Goal: Task Accomplishment & Management: Manage account settings

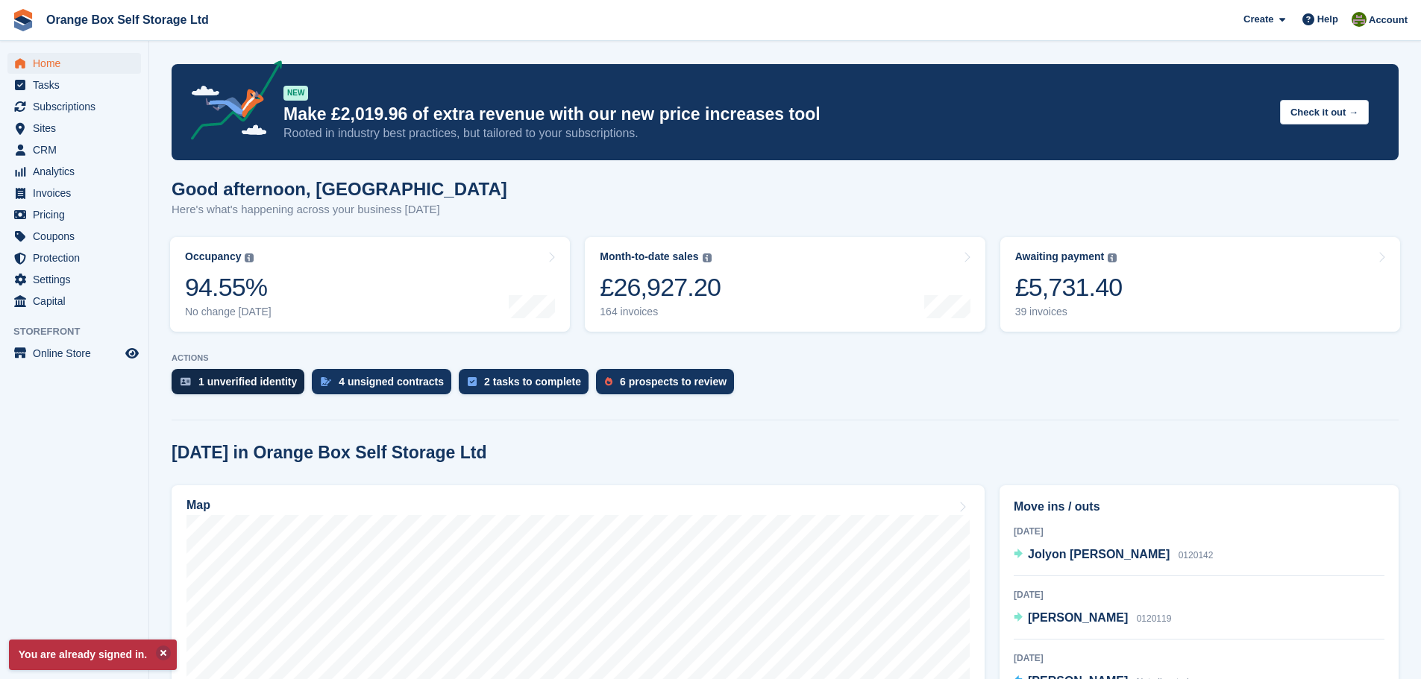
click at [207, 376] on div "1 unverified identity" at bounding box center [247, 382] width 98 height 12
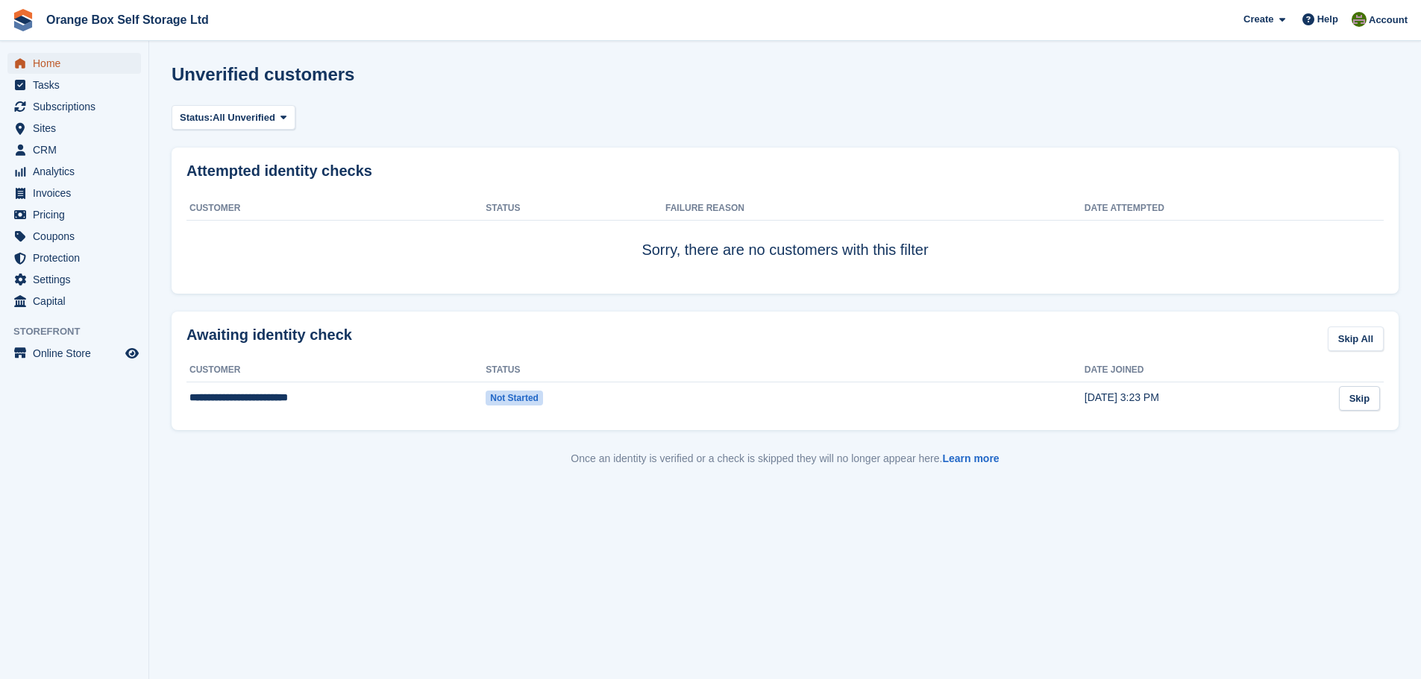
click at [81, 60] on span "Home" at bounding box center [77, 63] width 89 height 21
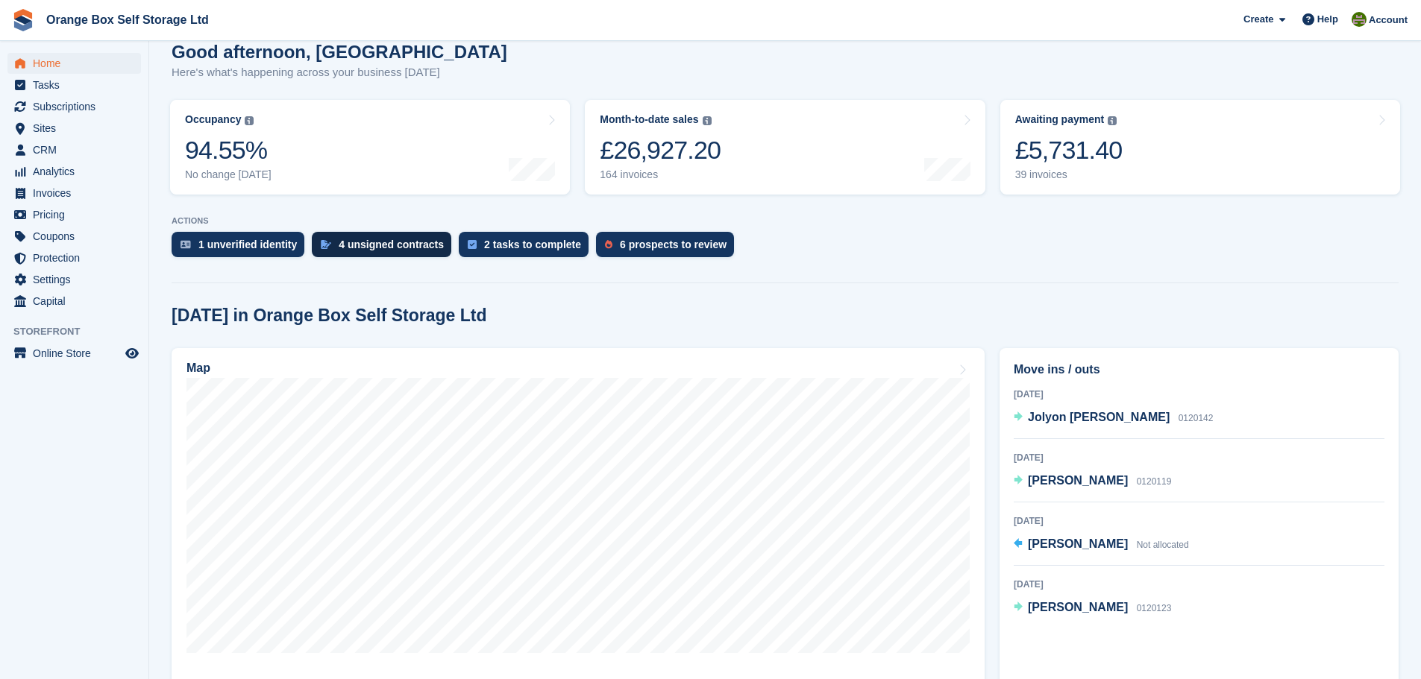
scroll to position [149, 0]
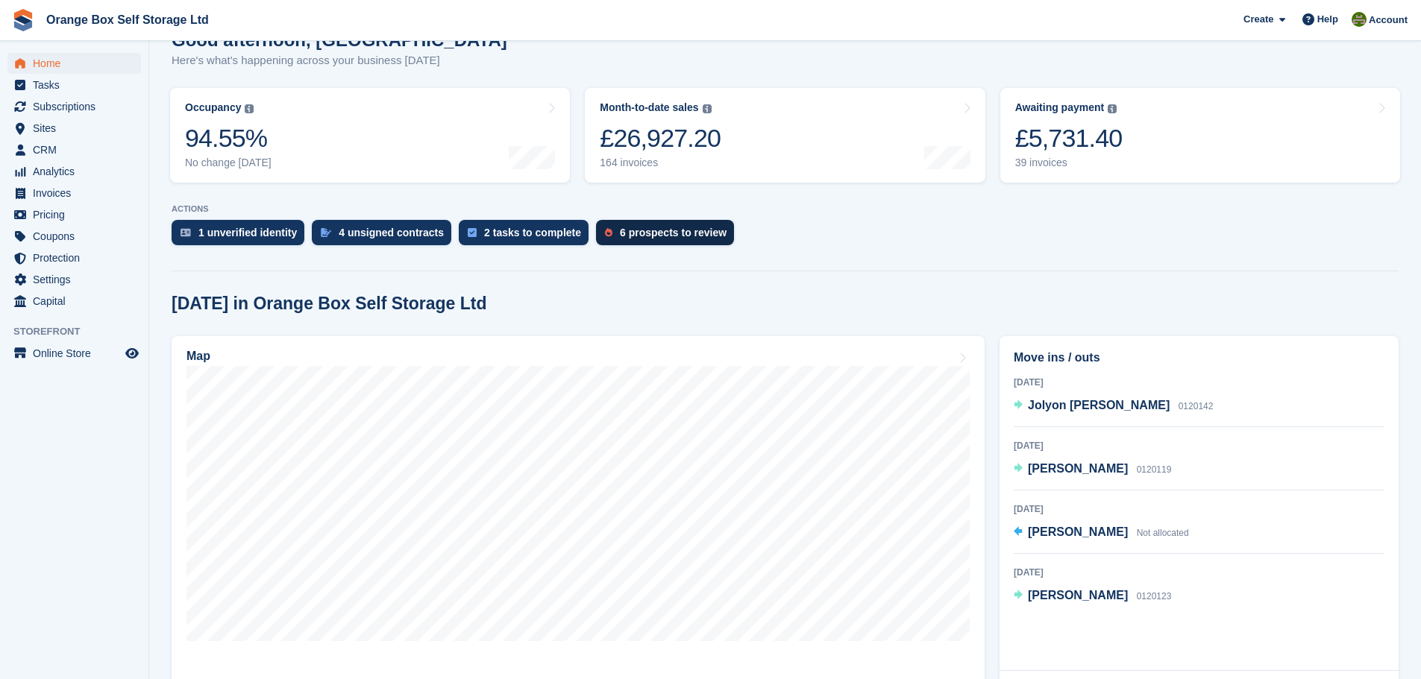
click at [620, 230] on div "6 prospects to review" at bounding box center [673, 233] width 107 height 12
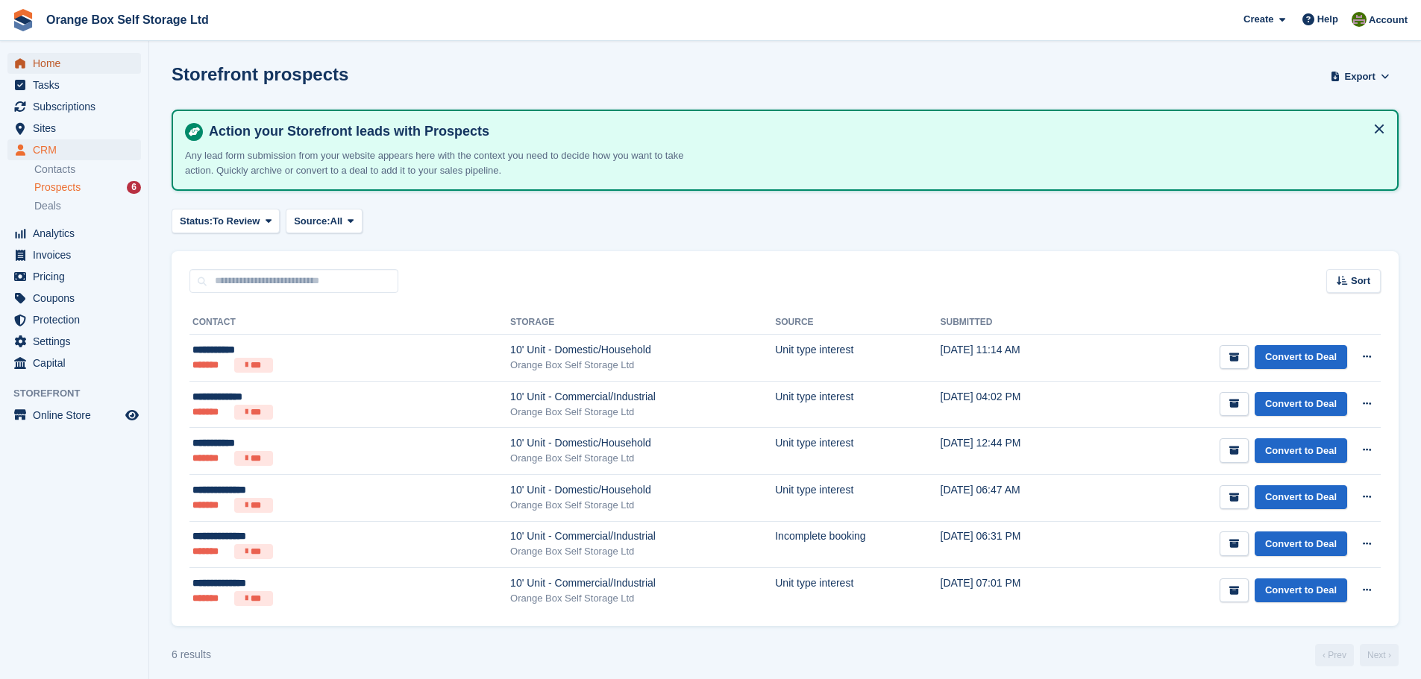
click at [67, 67] on span "Home" at bounding box center [77, 63] width 89 height 21
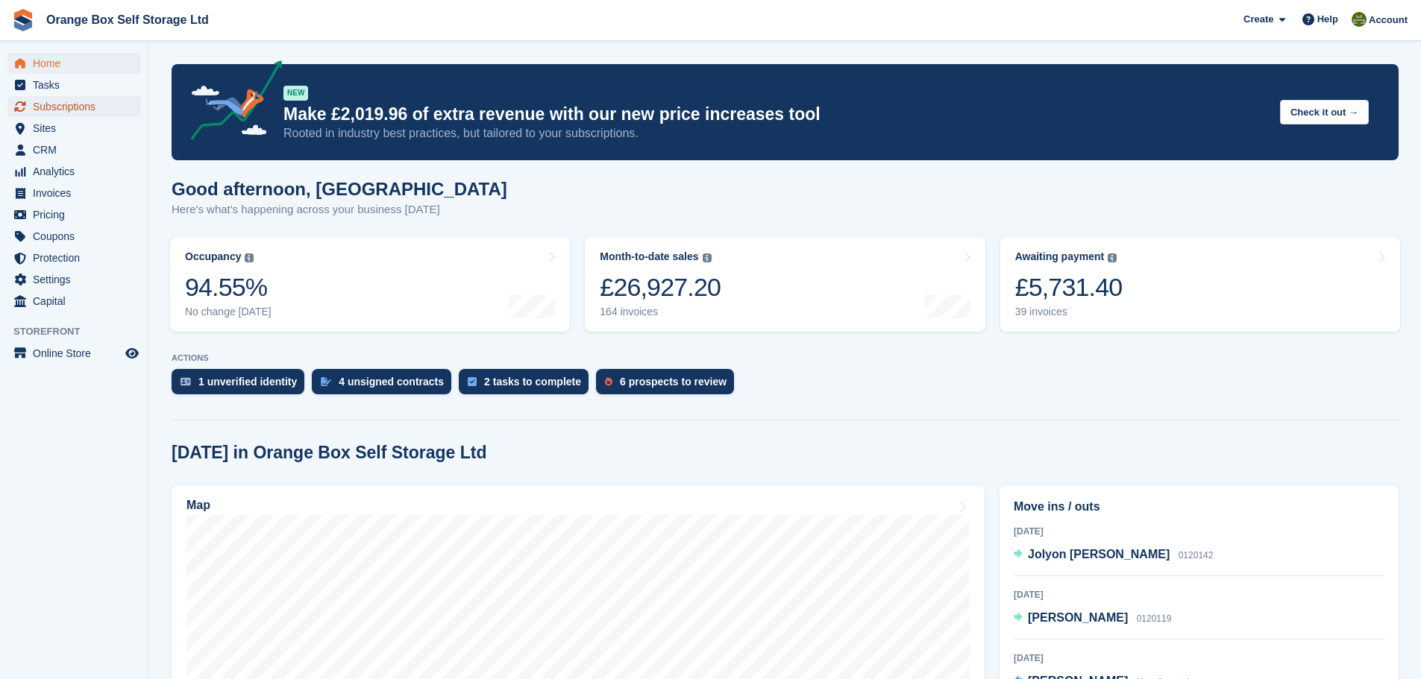
click at [78, 107] on span "Subscriptions" at bounding box center [77, 106] width 89 height 21
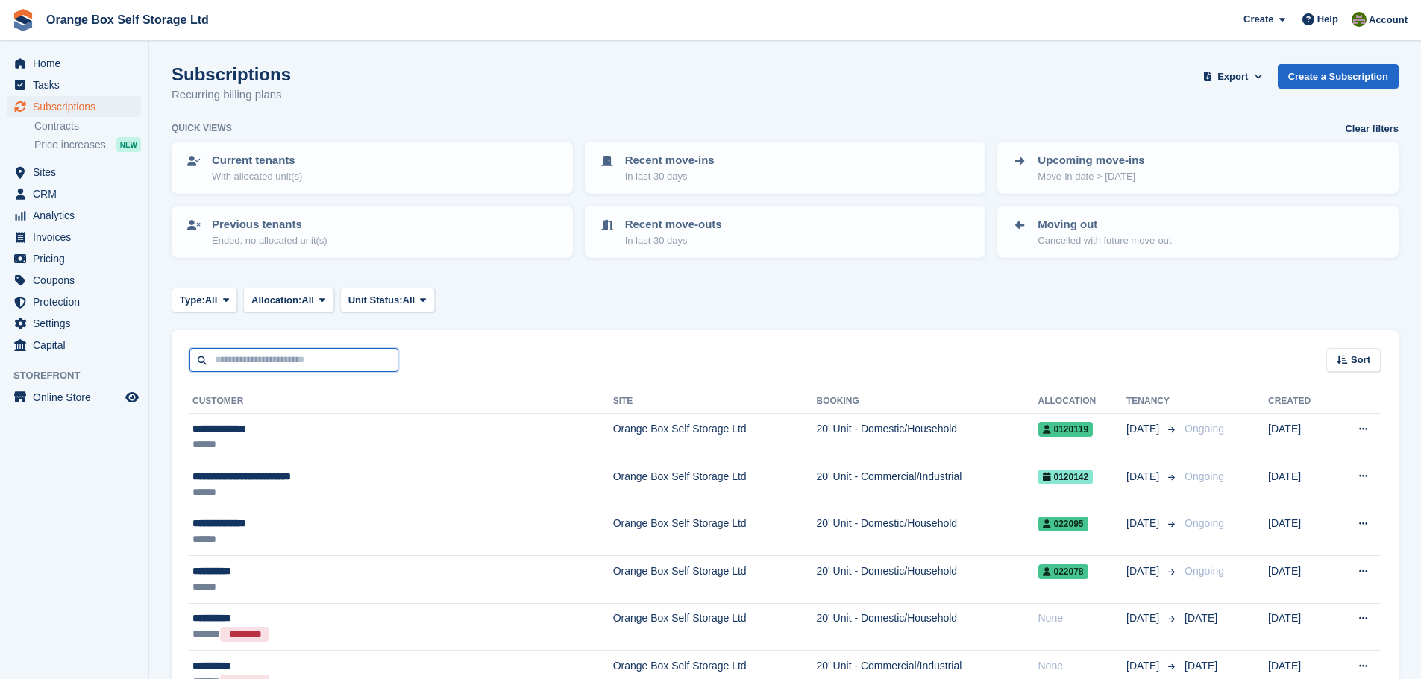
click at [307, 360] on input "text" at bounding box center [293, 360] width 209 height 25
type input "****"
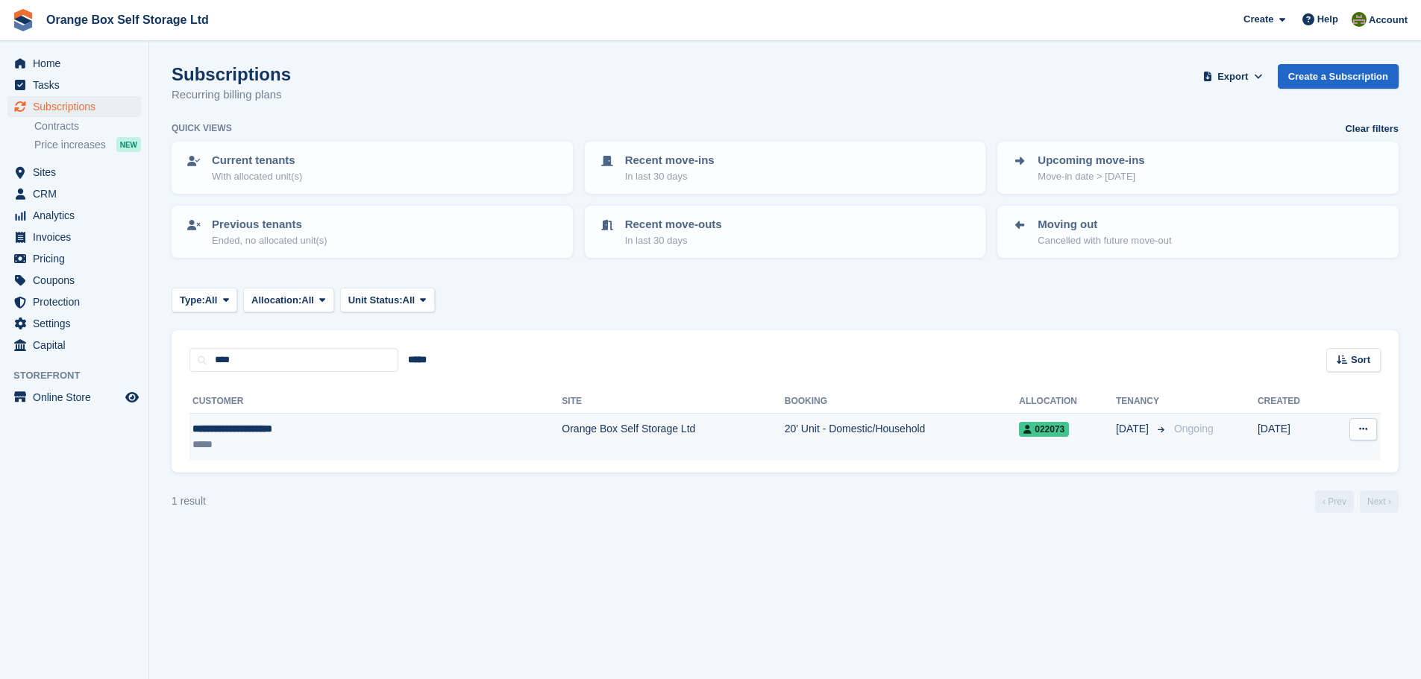
click at [605, 427] on td "Orange Box Self Storage Ltd" at bounding box center [673, 437] width 222 height 47
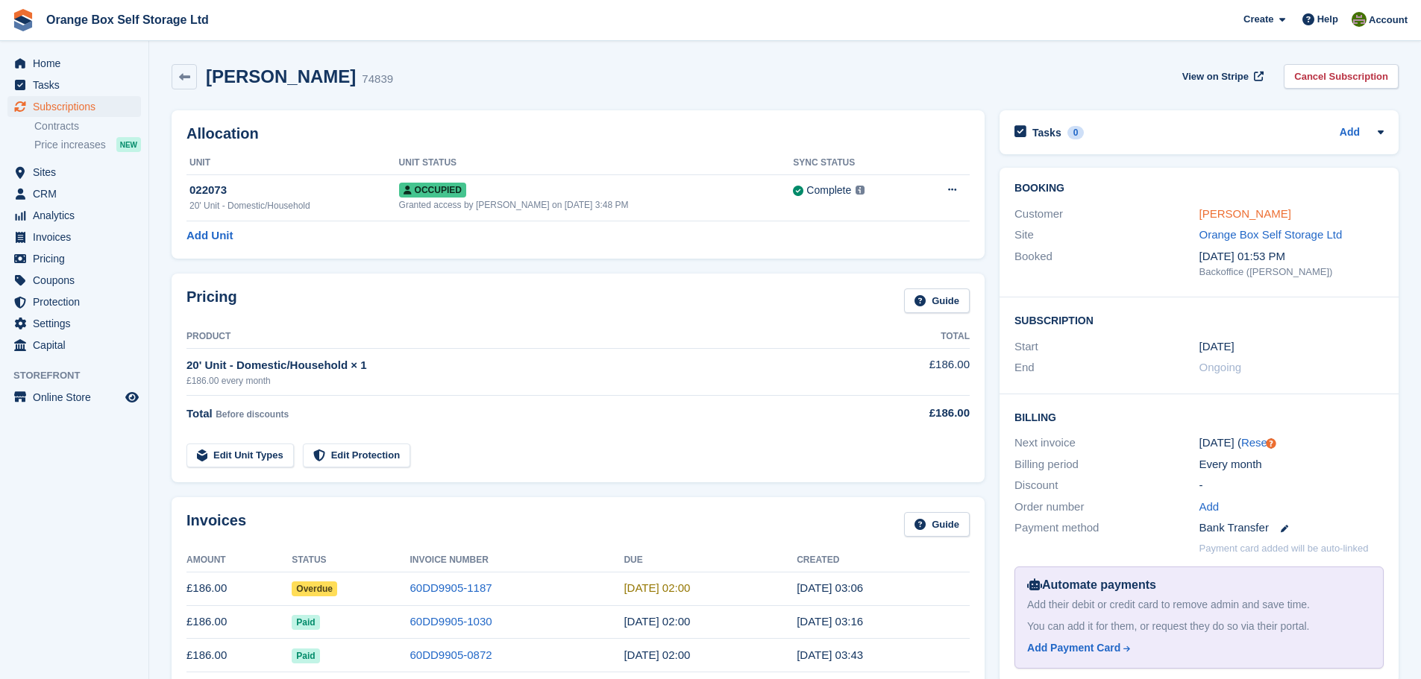
click at [1272, 213] on link "[PERSON_NAME]" at bounding box center [1245, 213] width 92 height 13
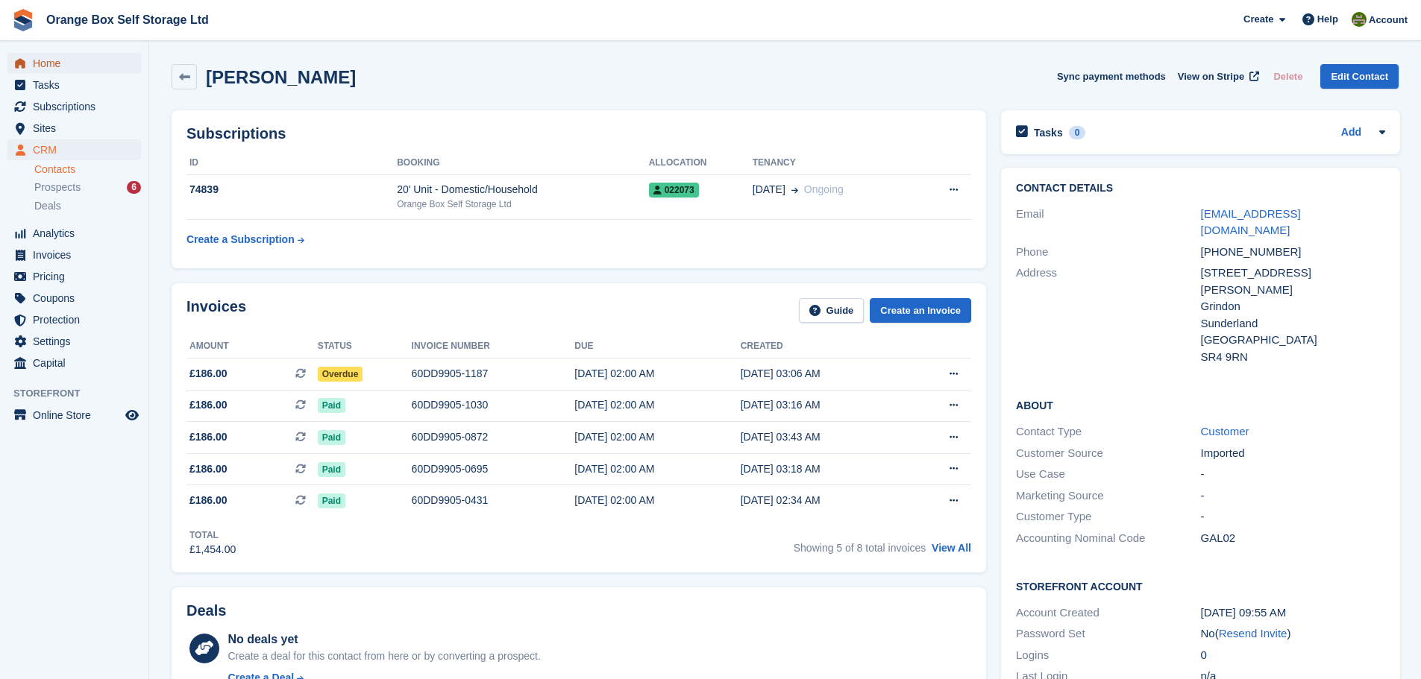
click at [103, 68] on span "Home" at bounding box center [77, 63] width 89 height 21
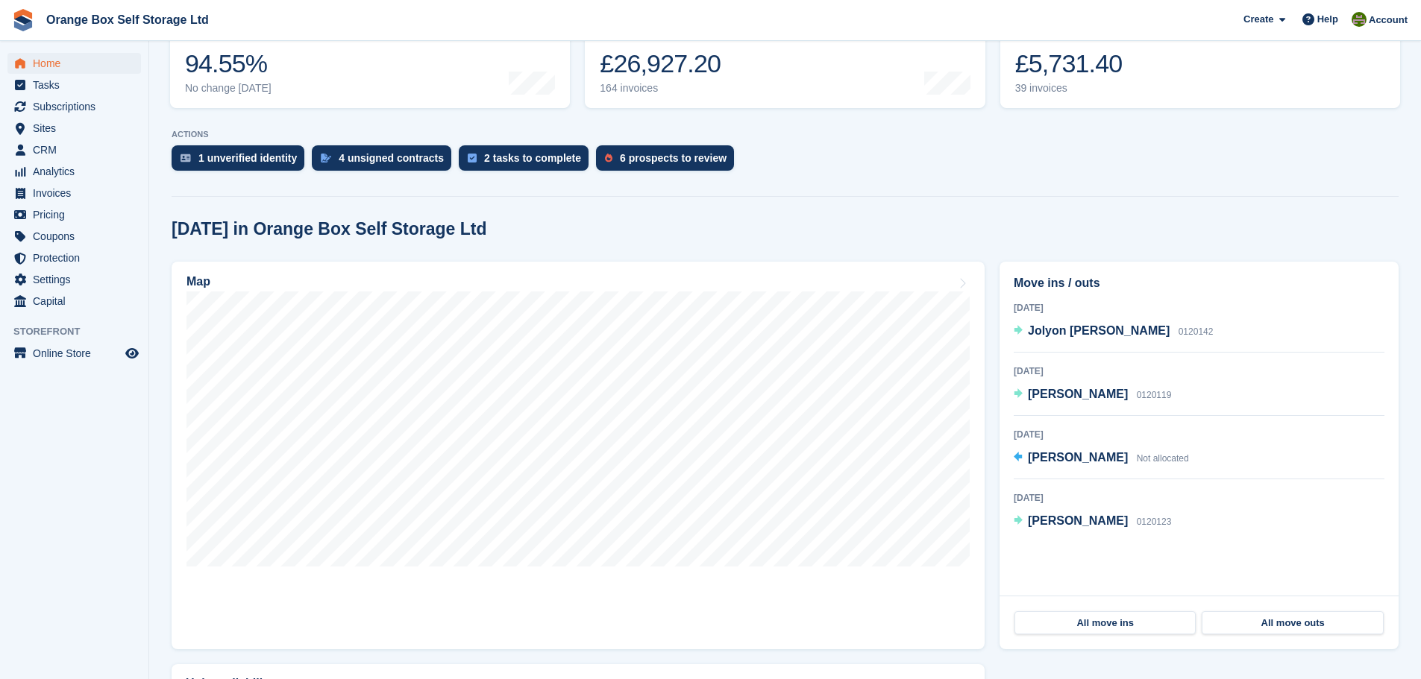
scroll to position [298, 0]
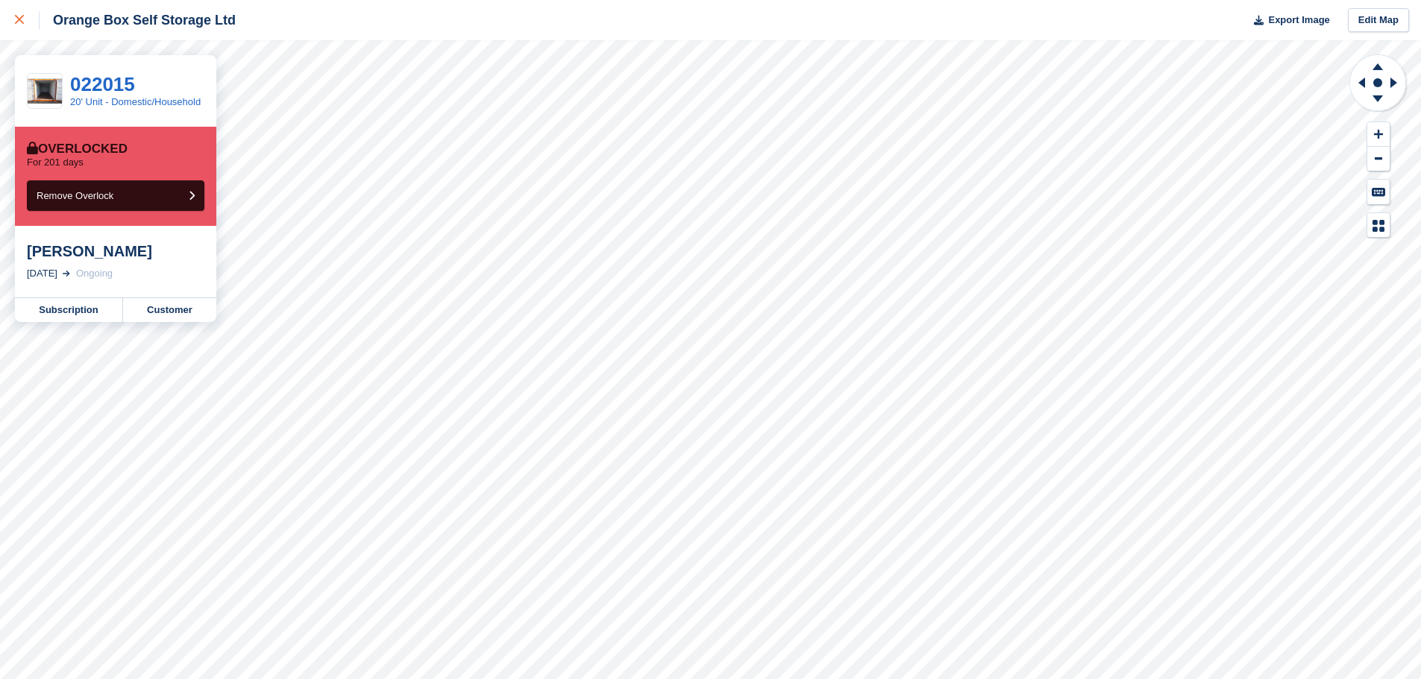
click at [17, 19] on icon at bounding box center [19, 19] width 9 height 9
